Goal: Find contact information: Find contact information

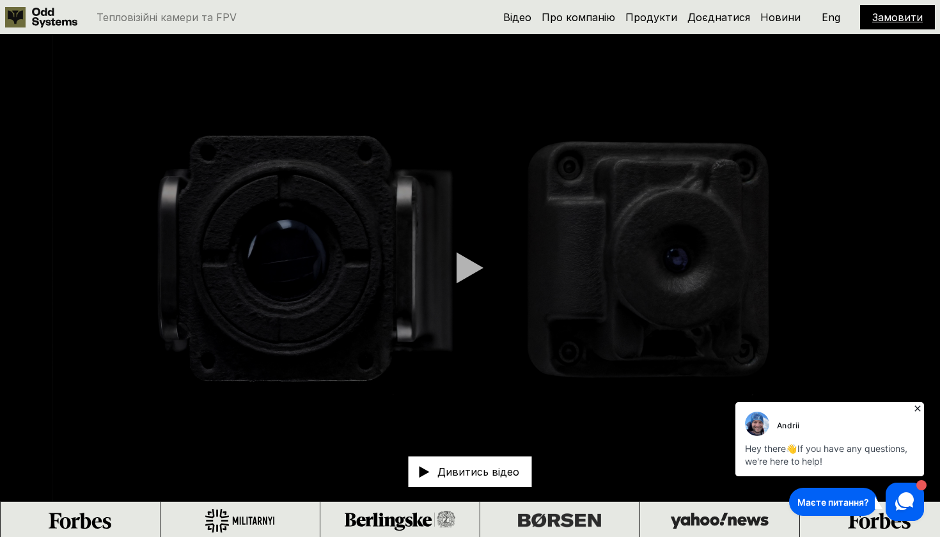
drag, startPoint x: 917, startPoint y: 407, endPoint x: 1649, endPoint y: 806, distance: 833.6
click at [917, 407] on icon at bounding box center [917, 408] width 13 height 13
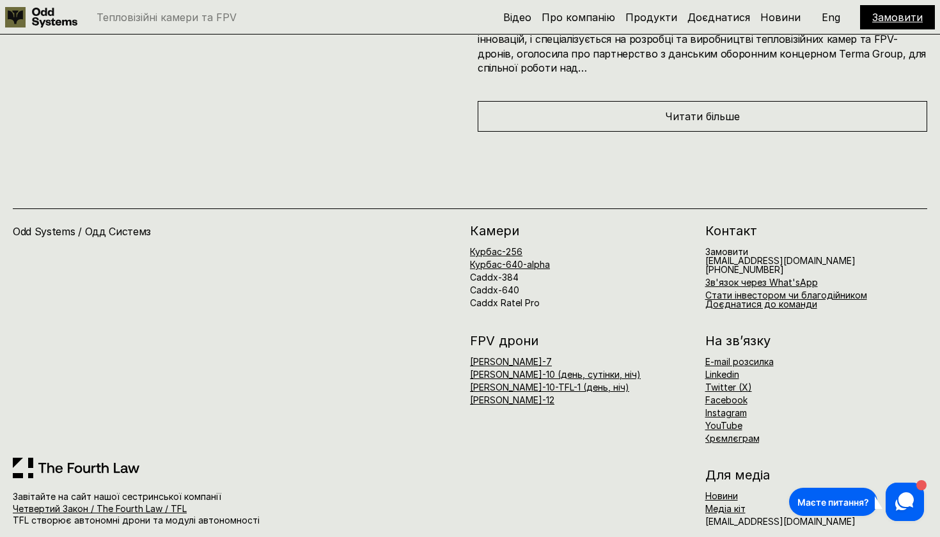
scroll to position [6384, 0]
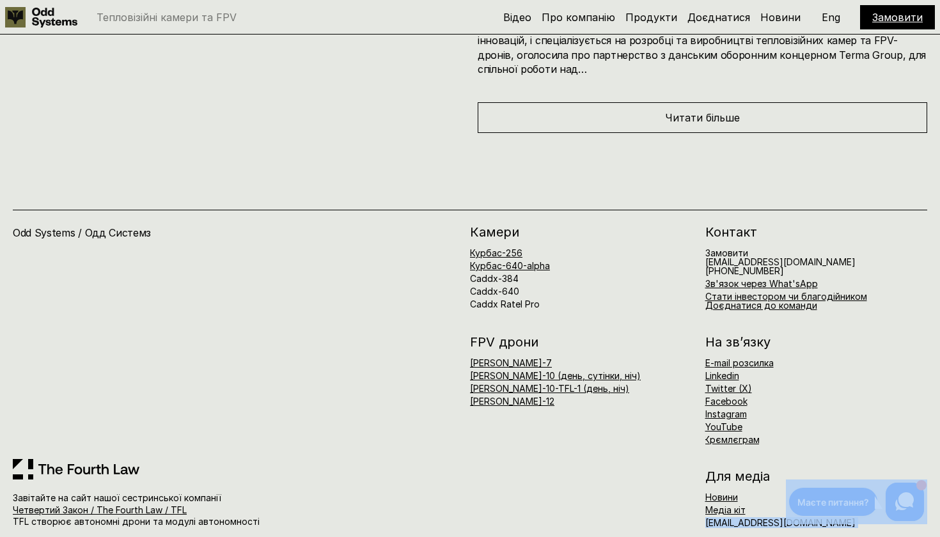
drag, startPoint x: 1484, startPoint y: 986, endPoint x: 881, endPoint y: 505, distance: 771.9
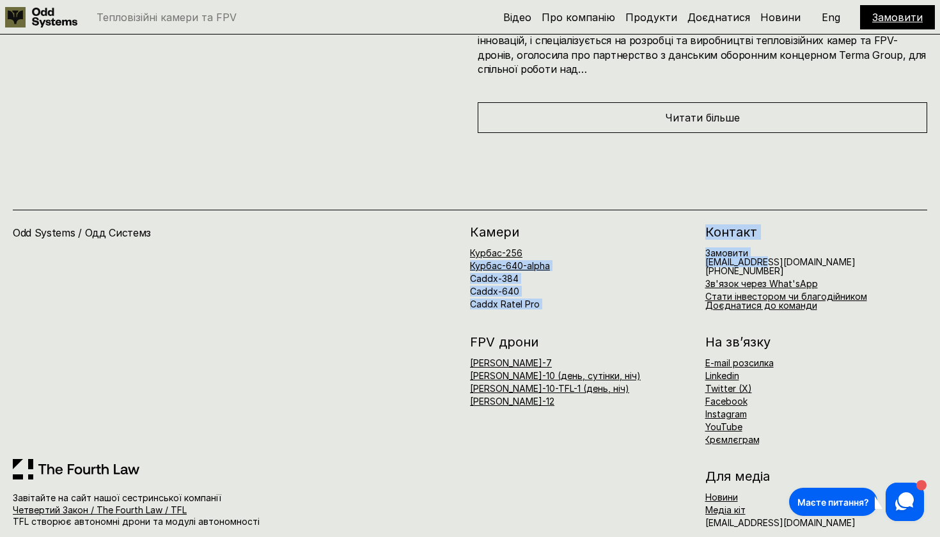
drag, startPoint x: 692, startPoint y: 241, endPoint x: 768, endPoint y: 242, distance: 75.4
click at [768, 242] on div "[PERSON_NAME]-256 Курбас-640-alpha Caddx-384 Caddx-640 Caddx Ratel Pro Контакт …" at bounding box center [698, 268] width 457 height 84
click at [794, 249] on h6 "Замовити [EMAIL_ADDRESS][DOMAIN_NAME] [PHONE_NUMBER]" at bounding box center [780, 262] width 150 height 27
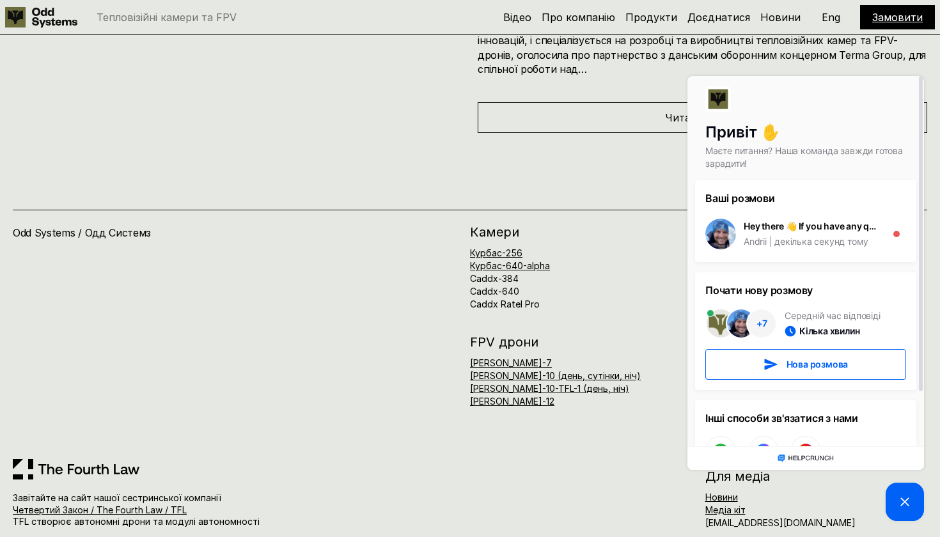
click at [596, 297] on div "[PERSON_NAME]-256 Курбас-640-alpha Caddx-384 Caddx-640 Caddx Ratel Pro Контакт …" at bounding box center [698, 377] width 457 height 302
click at [614, 267] on div "Курбас-256 Курбас-640-alpha Caddx-384 Caddx-640 Caddx Ratel Pro" at bounding box center [581, 279] width 222 height 60
click at [633, 414] on div "FPV дрони [PERSON_NAME]-7 [PERSON_NAME]-10 (день, сутінки, ніч) [PERSON_NAME]-1…" at bounding box center [698, 390] width 457 height 109
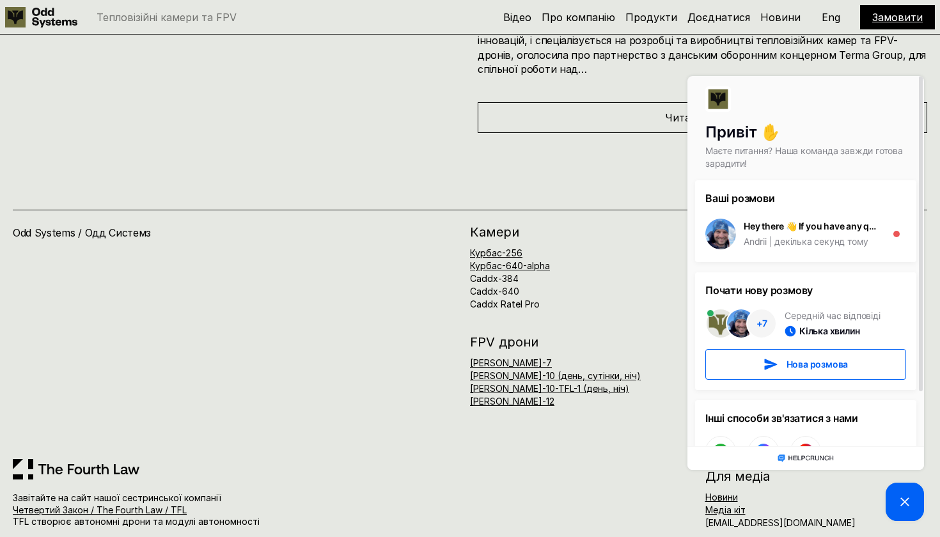
click at [901, 497] on icon at bounding box center [904, 501] width 15 height 15
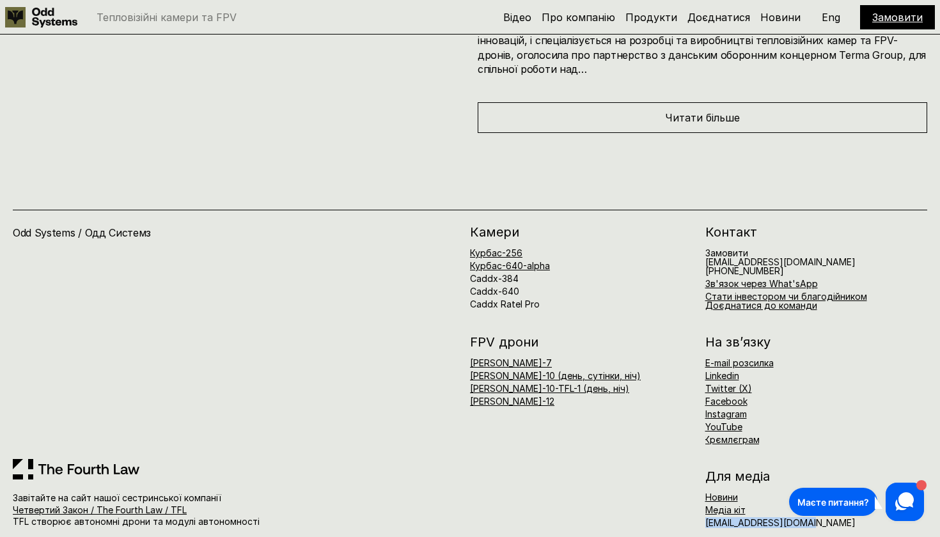
drag, startPoint x: 689, startPoint y: 508, endPoint x: 600, endPoint y: 526, distance: 91.4
click at [600, 526] on div "Odd Systems / Одд Системз Завітайте на сайт нашої сестринської компанії Четверт…" at bounding box center [470, 343] width 940 height 420
click at [656, 430] on div "[PERSON_NAME]-256 Курбас-640-alpha Caddx-384 Caddx-640 Caddx Ratel Pro Контакт …" at bounding box center [698, 377] width 457 height 302
click at [739, 434] on link "Крємлєграм" at bounding box center [732, 439] width 56 height 11
drag, startPoint x: 803, startPoint y: 253, endPoint x: 701, endPoint y: 245, distance: 102.6
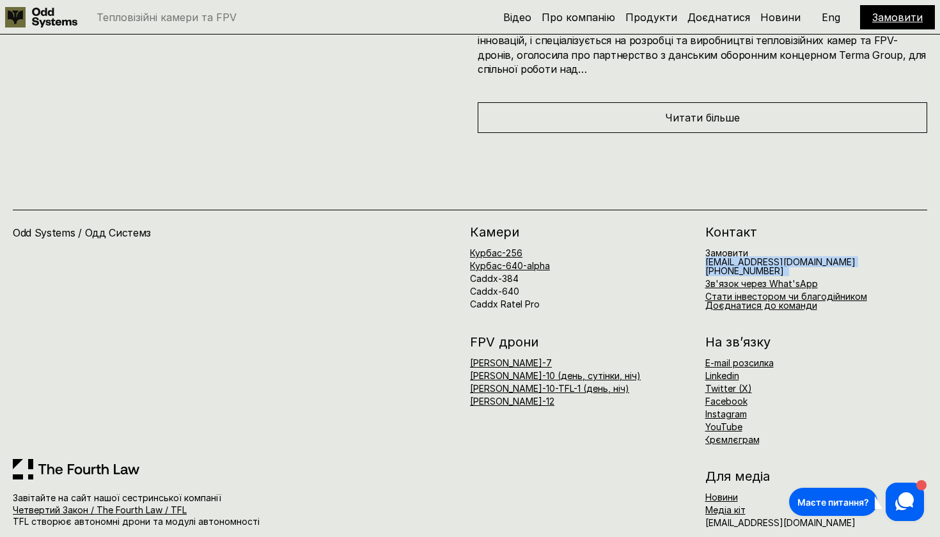
click at [701, 245] on div "[PERSON_NAME]-256 Курбас-640-alpha Caddx-384 Caddx-640 Caddx Ratel Pro Контакт …" at bounding box center [698, 268] width 457 height 84
copy h6 "[EMAIL_ADDRESS][DOMAIN_NAME] [PHONE_NUMBER]"
